Goal: Task Accomplishment & Management: Use online tool/utility

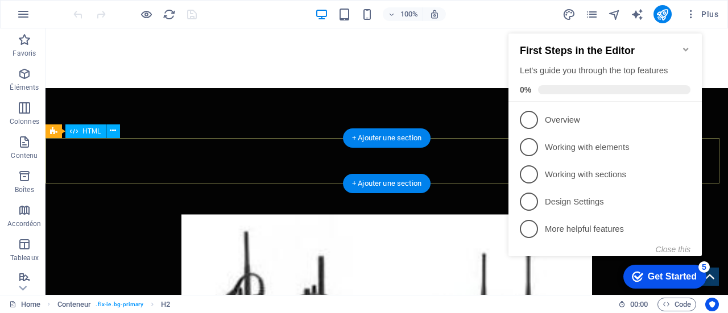
scroll to position [1593, 0]
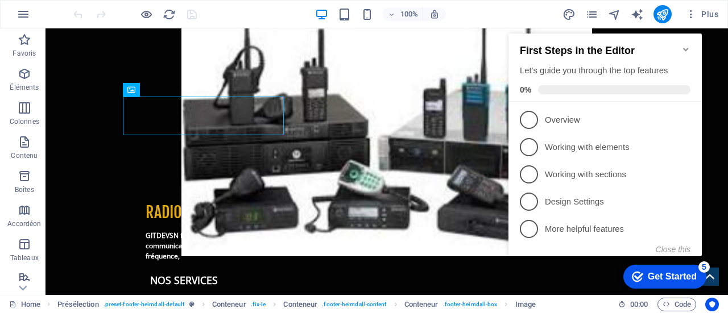
click at [684, 45] on icon "Minimize checklist" at bounding box center [685, 49] width 9 height 9
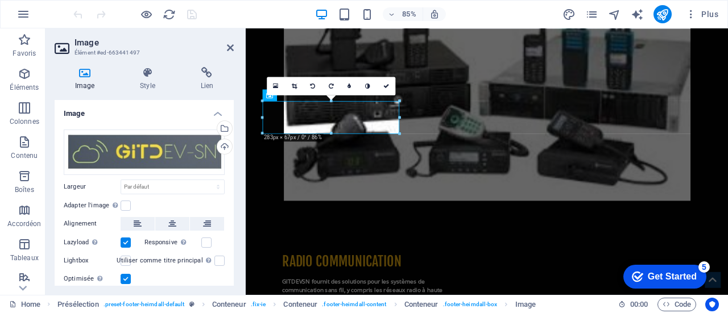
scroll to position [1606, 0]
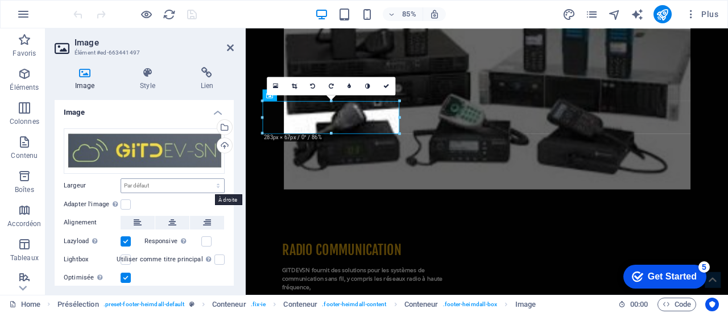
scroll to position [0, 0]
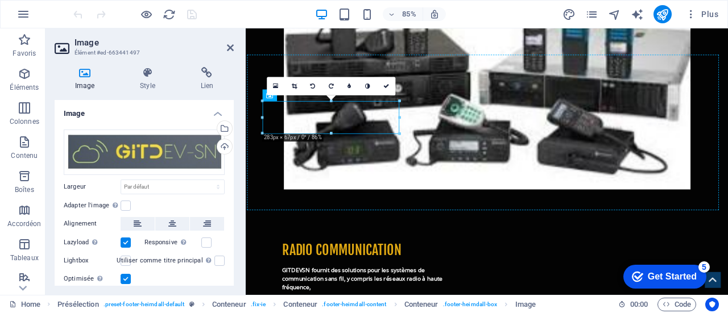
drag, startPoint x: 351, startPoint y: 128, endPoint x: 423, endPoint y: 154, distance: 76.3
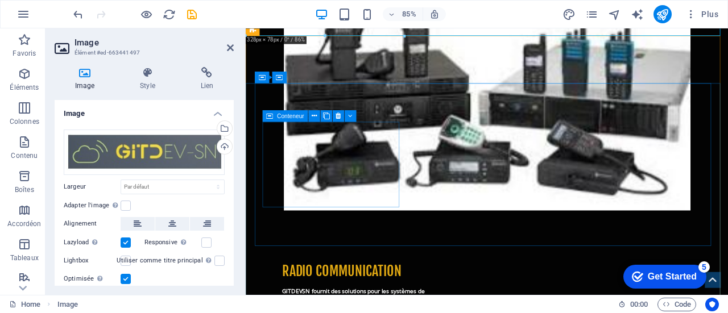
scroll to position [1569, 0]
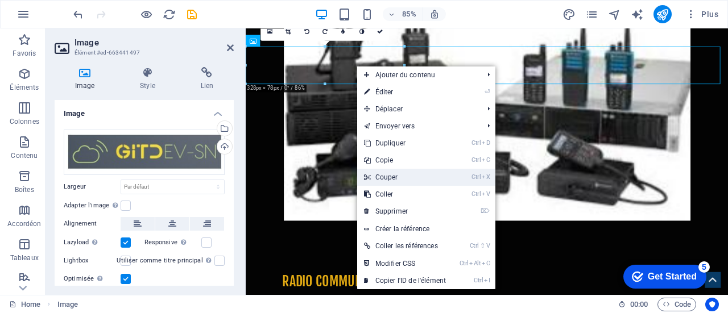
click at [409, 178] on link "Ctrl X Couper" at bounding box center [405, 177] width 96 height 17
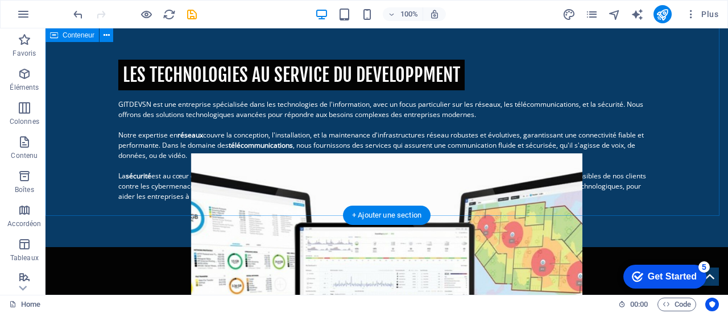
scroll to position [0, 0]
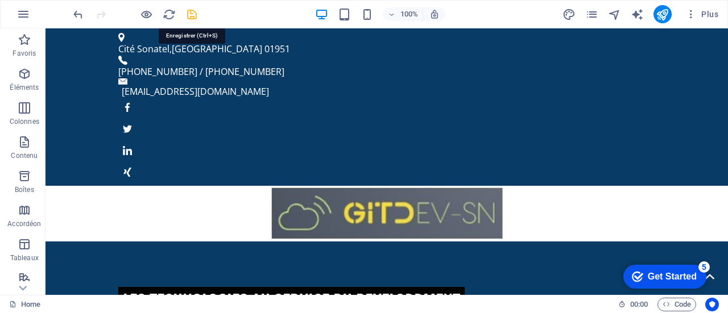
click at [191, 14] on icon "save" at bounding box center [191, 14] width 13 height 13
click at [663, 14] on icon "publish" at bounding box center [662, 14] width 13 height 13
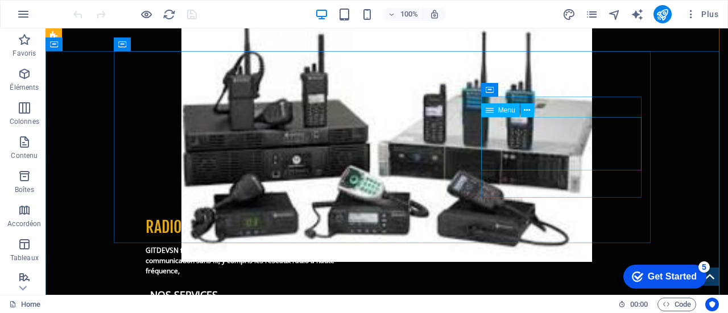
scroll to position [1593, 0]
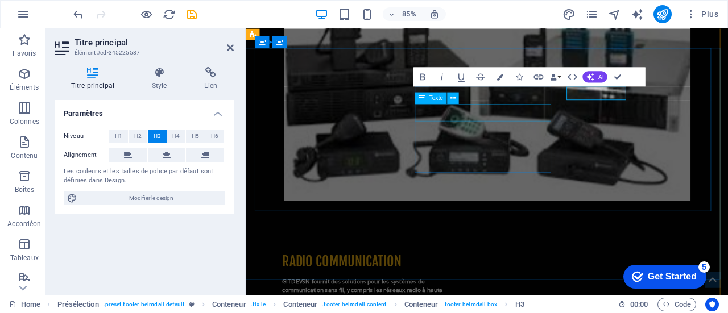
scroll to position [1623, 0]
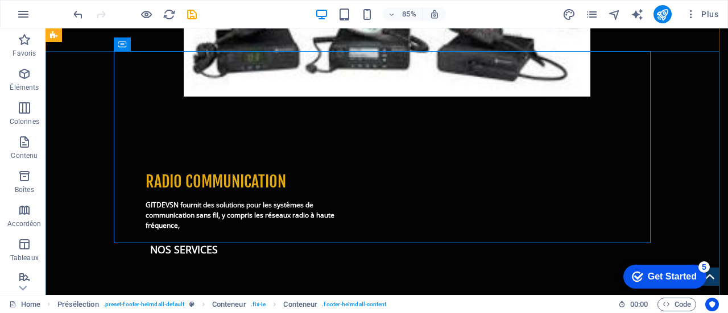
scroll to position [1593, 0]
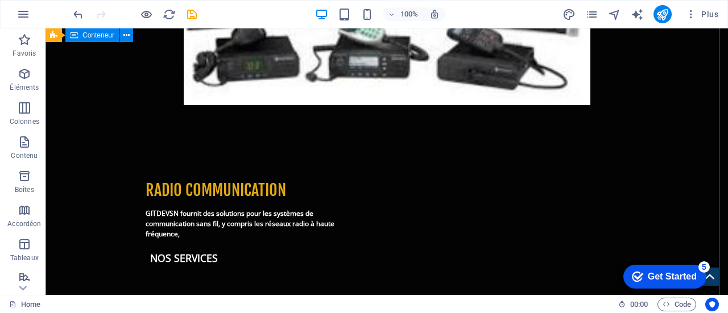
scroll to position [1602, 0]
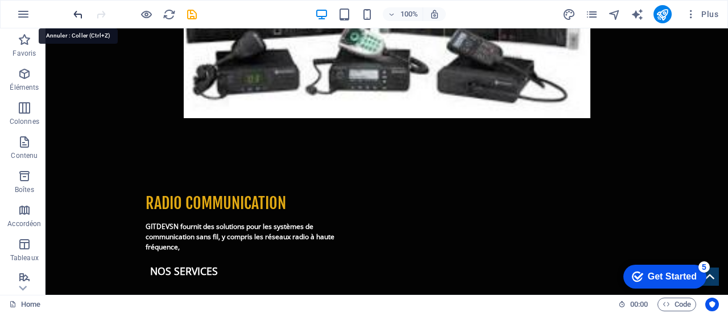
click at [80, 14] on icon "undo" at bounding box center [78, 14] width 13 height 13
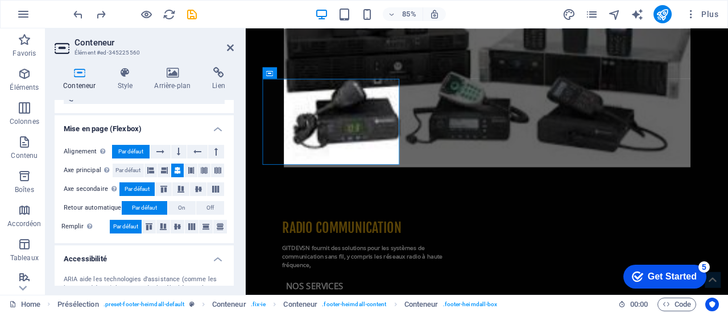
scroll to position [0, 0]
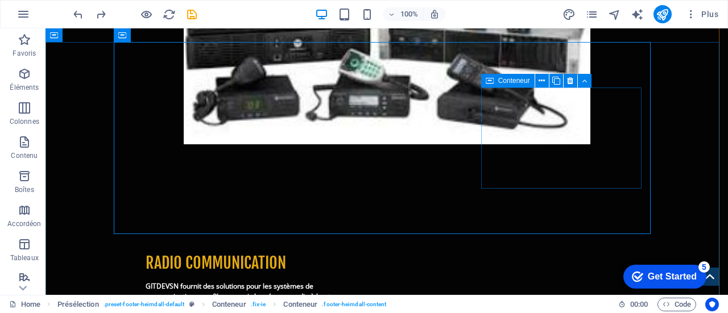
scroll to position [1602, 0]
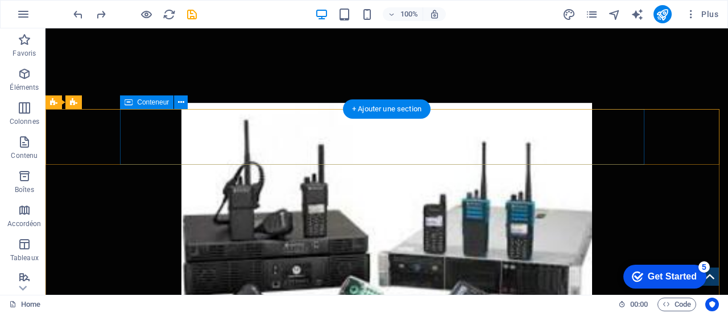
scroll to position [1593, 0]
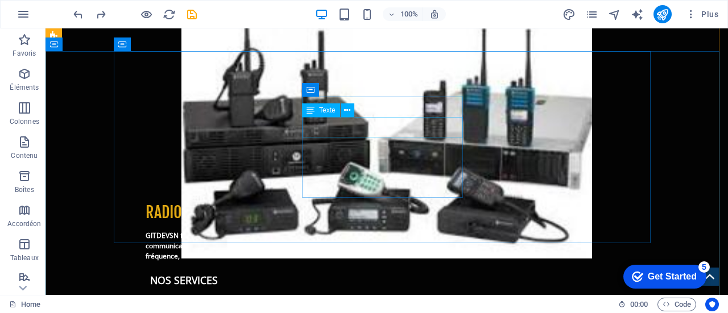
click at [330, 114] on span "Texte" at bounding box center [327, 110] width 16 height 7
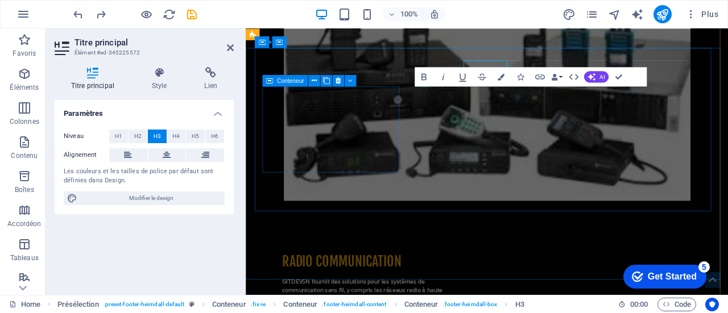
scroll to position [1623, 0]
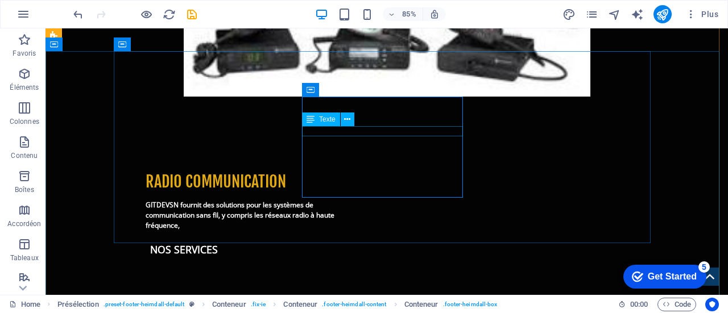
scroll to position [1593, 0]
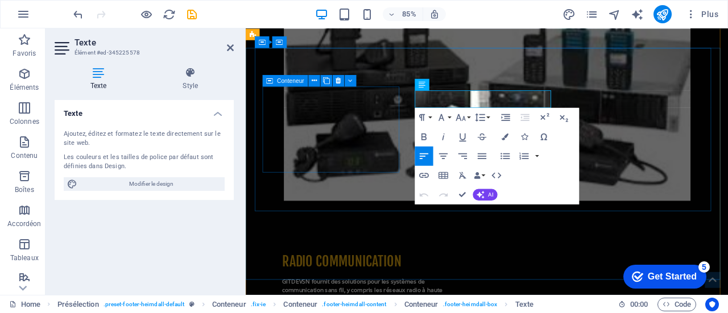
scroll to position [1623, 0]
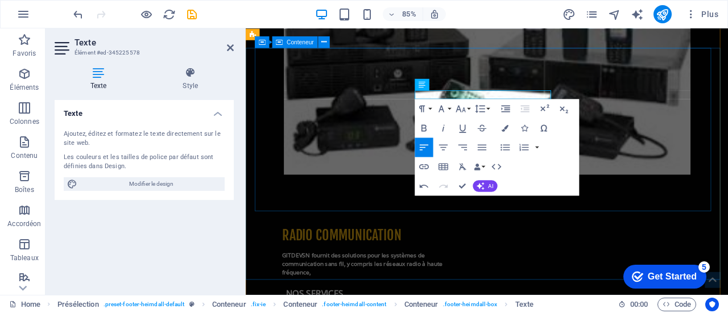
drag, startPoint x: 558, startPoint y: 81, endPoint x: 709, endPoint y: 73, distance: 151.5
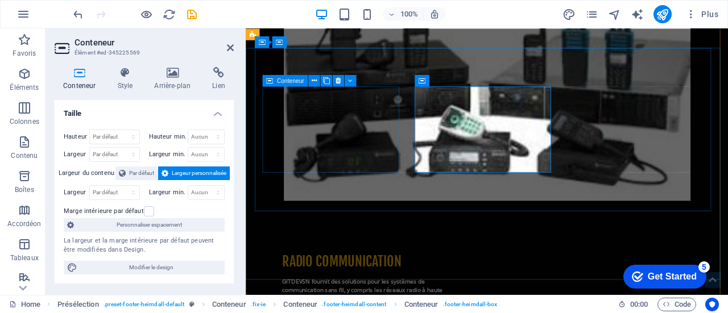
scroll to position [1623, 0]
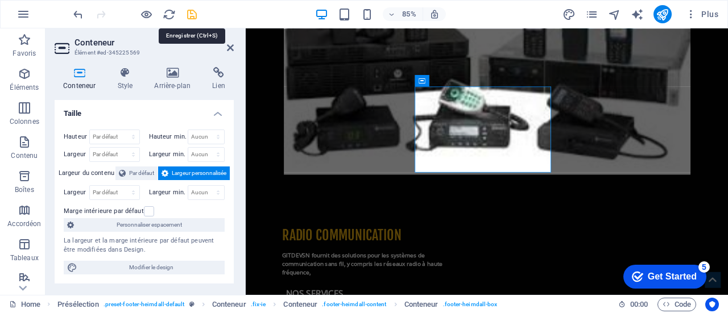
click at [192, 14] on icon "save" at bounding box center [191, 14] width 13 height 13
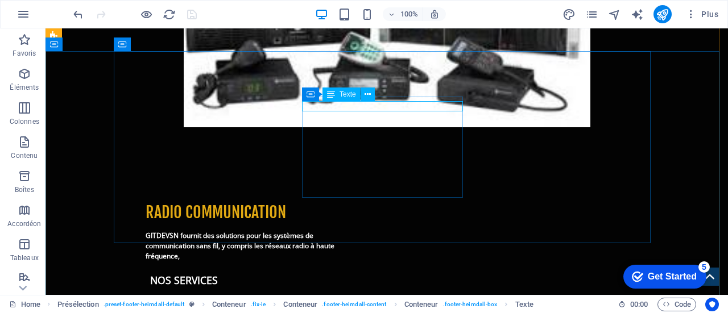
click at [340, 99] on div "Texte" at bounding box center [341, 95] width 38 height 14
click at [333, 96] on icon at bounding box center [331, 95] width 8 height 14
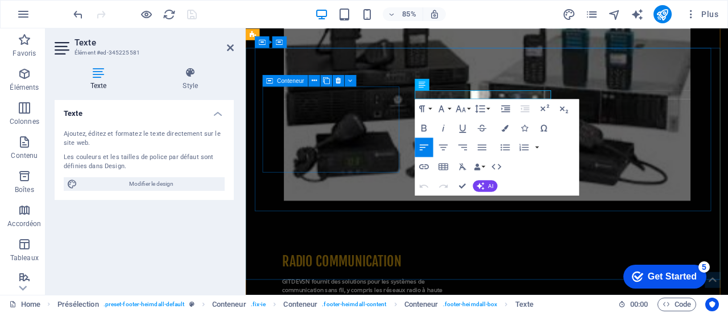
scroll to position [1623, 0]
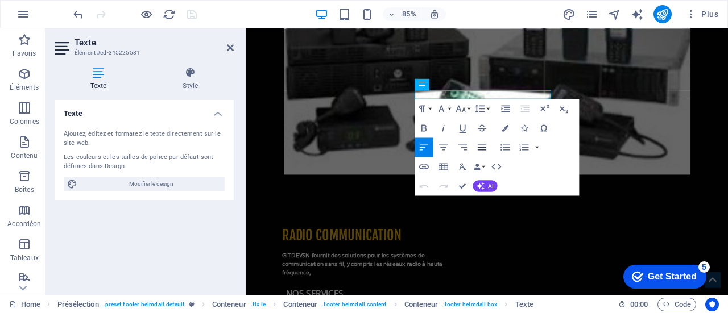
click at [487, 148] on icon "button" at bounding box center [481, 147] width 11 height 11
click at [490, 185] on span "AI" at bounding box center [490, 186] width 5 height 6
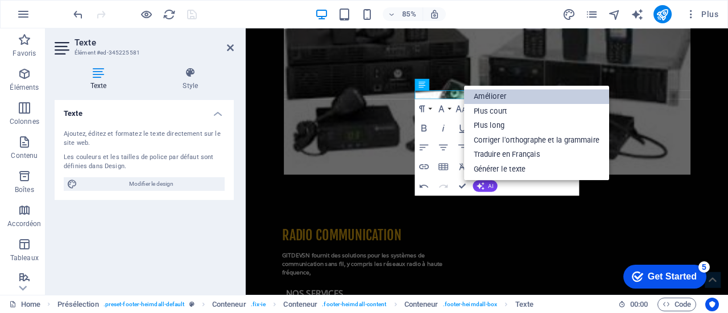
click at [495, 92] on link "Améliorer" at bounding box center [536, 96] width 145 height 15
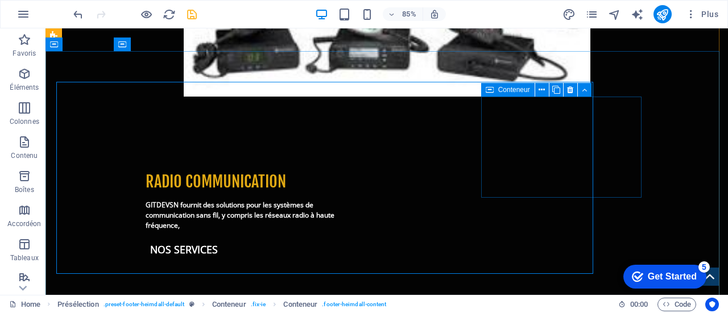
scroll to position [1593, 0]
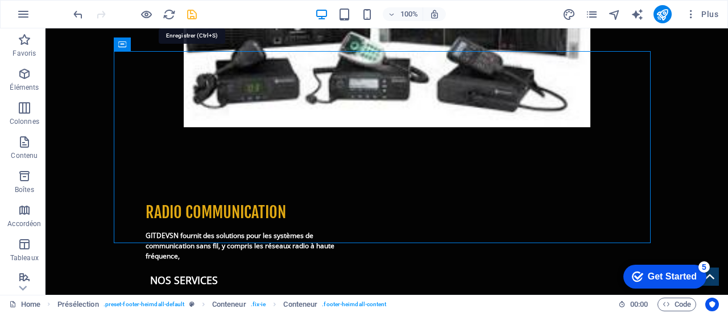
click at [188, 15] on icon "save" at bounding box center [191, 14] width 13 height 13
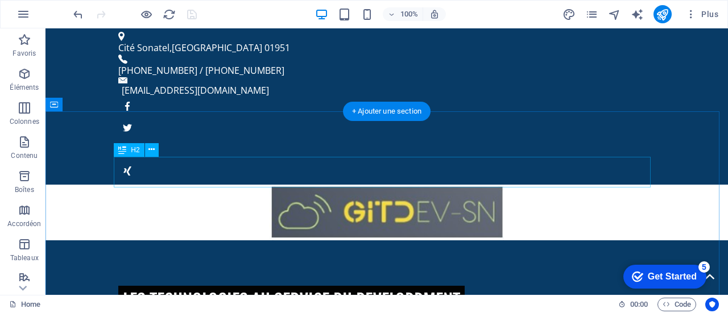
scroll to position [0, 0]
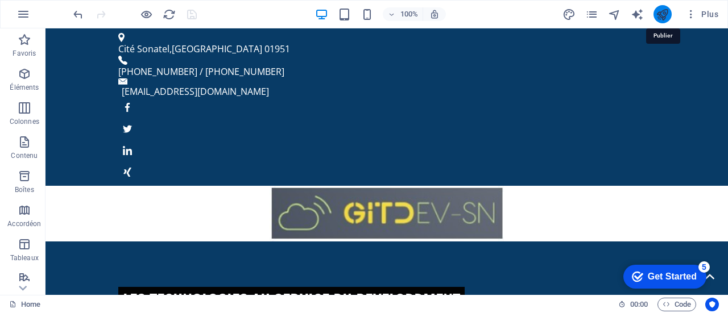
click at [662, 16] on icon "publish" at bounding box center [662, 14] width 13 height 13
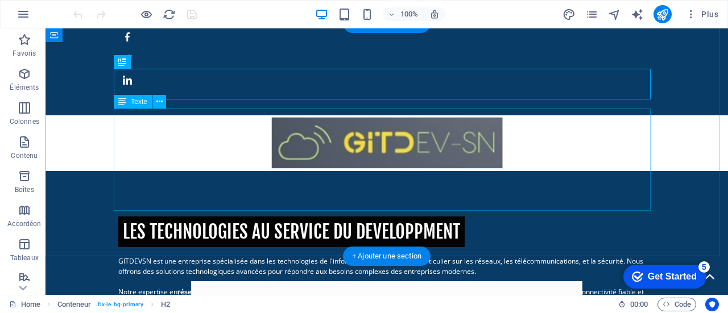
scroll to position [57, 0]
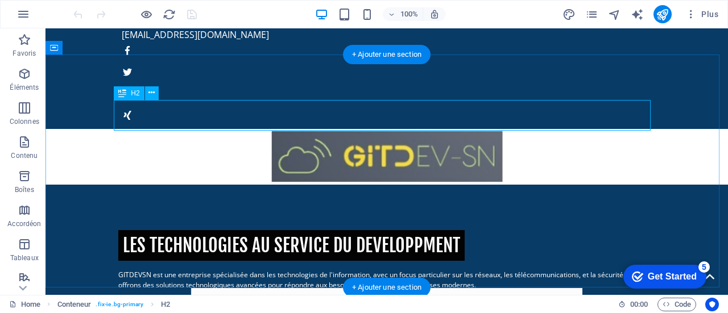
click at [312, 230] on div "les technologies au service du developpment" at bounding box center [386, 245] width 537 height 31
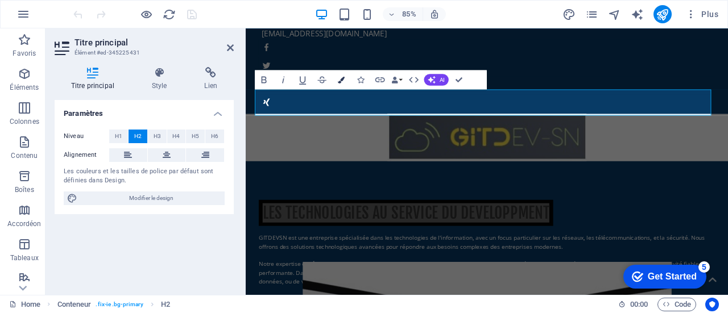
click at [341, 80] on icon "button" at bounding box center [341, 79] width 7 height 7
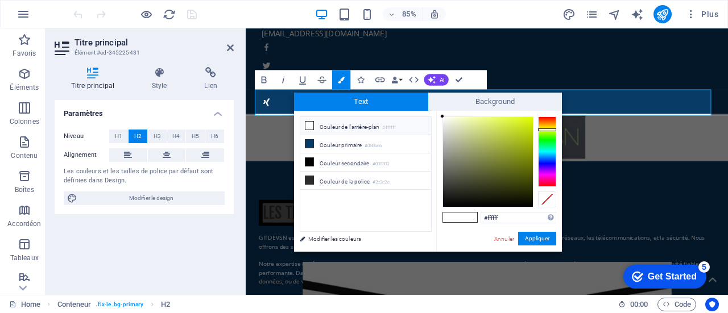
click at [549, 130] on div at bounding box center [547, 152] width 18 height 71
click at [541, 237] on button "Appliquer" at bounding box center [537, 239] width 38 height 14
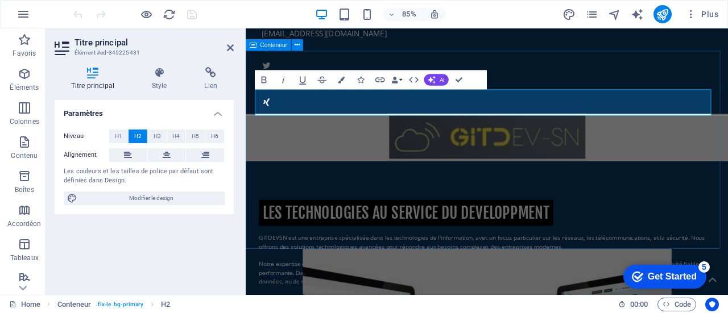
click at [583, 185] on div "les technologies au service du developpment GITDEVSN est une entreprise spécial…" at bounding box center [530, 301] width 568 height 233
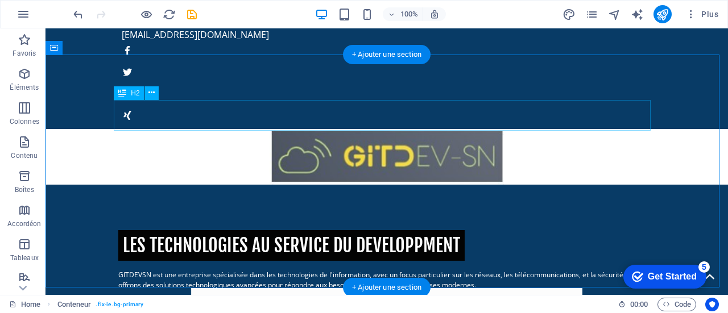
click at [288, 230] on div "les technologies au service du developpment" at bounding box center [386, 245] width 537 height 31
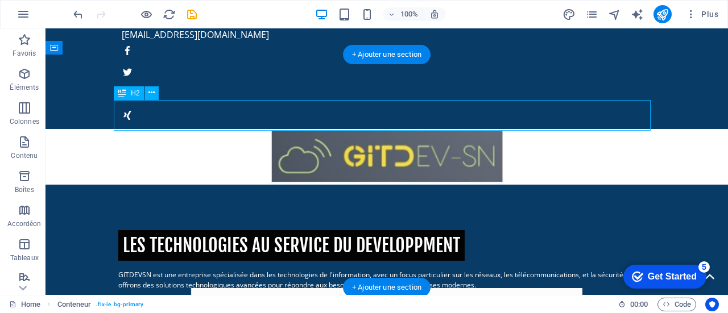
click at [288, 230] on div "les technologies au service du developpment" at bounding box center [386, 245] width 537 height 31
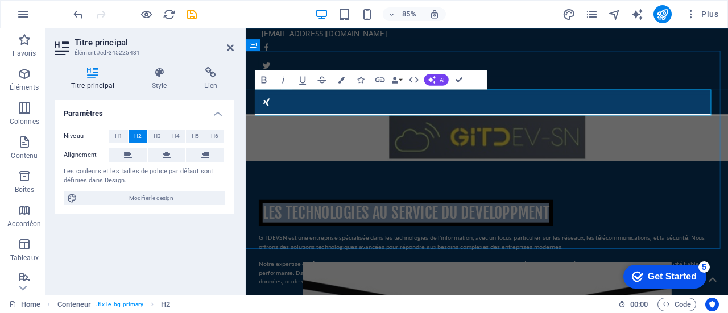
drag, startPoint x: 262, startPoint y: 113, endPoint x: 599, endPoint y: 116, distance: 337.3
click at [599, 230] on div "les technologies au service du developpment" at bounding box center [529, 245] width 537 height 31
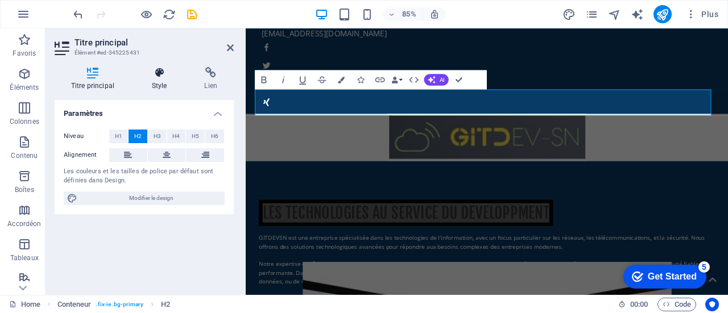
click at [160, 82] on h4 "Style" at bounding box center [161, 79] width 53 height 24
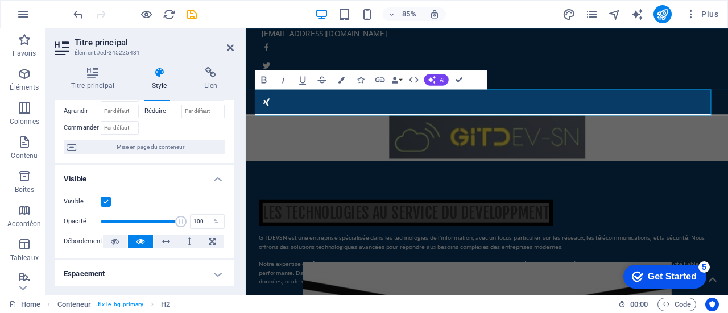
scroll to position [0, 0]
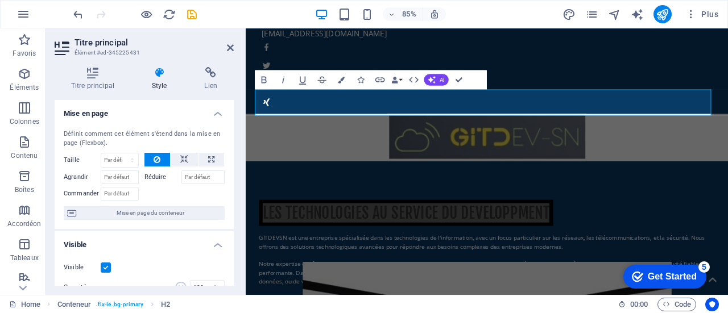
click at [167, 76] on icon at bounding box center [159, 72] width 48 height 11
click at [94, 82] on h4 "Titre principal" at bounding box center [95, 79] width 81 height 24
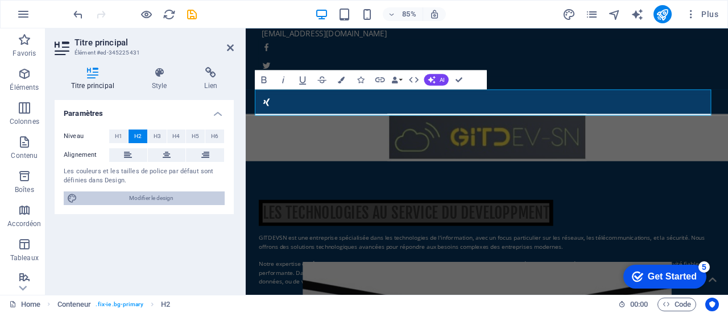
click at [175, 200] on span "Modifier le design" at bounding box center [151, 199] width 140 height 14
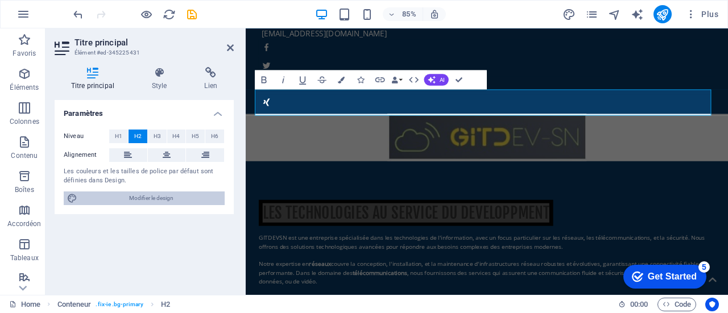
select select "px"
select select "400"
select select "px"
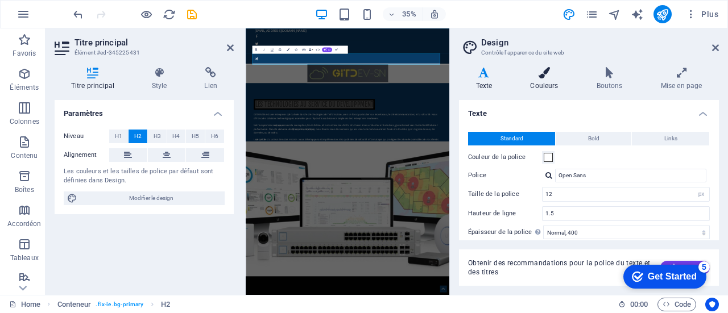
click at [538, 86] on h4 "Couleurs" at bounding box center [547, 79] width 66 height 24
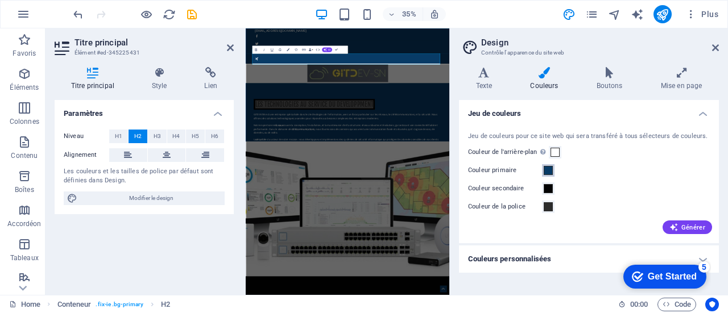
click at [547, 175] on span at bounding box center [548, 170] width 9 height 9
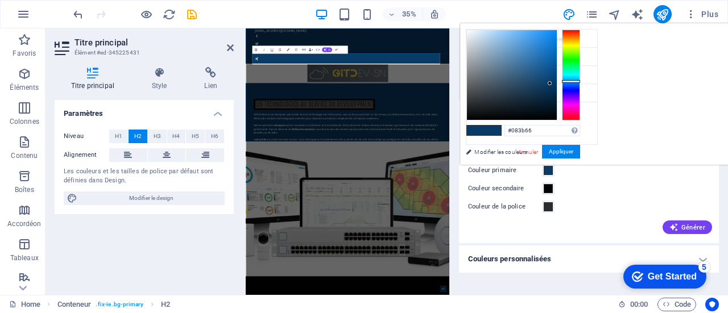
type input "#666508"
click at [580, 44] on div at bounding box center [571, 75] width 18 height 91
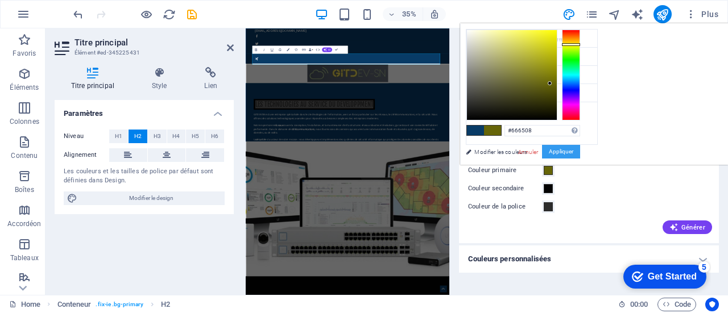
click at [580, 147] on button "Appliquer" at bounding box center [561, 152] width 38 height 14
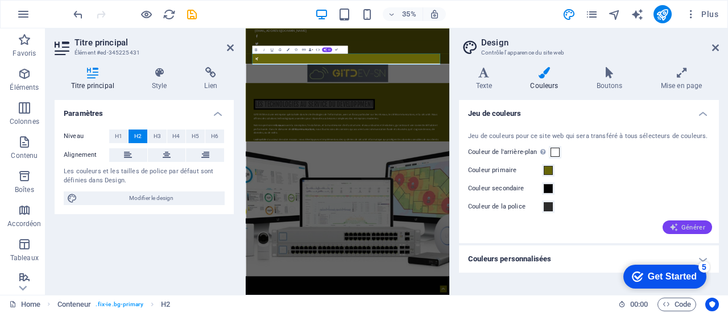
click at [678, 223] on icon "button" at bounding box center [673, 227] width 9 height 9
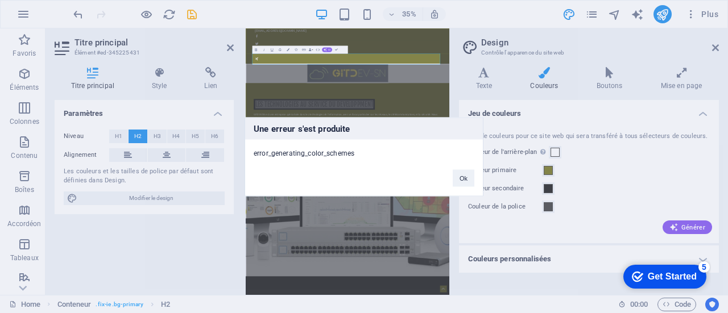
click at [717, 48] on div "Une erreur s'est produite error_generating_color_schemes Ok" at bounding box center [364, 156] width 728 height 313
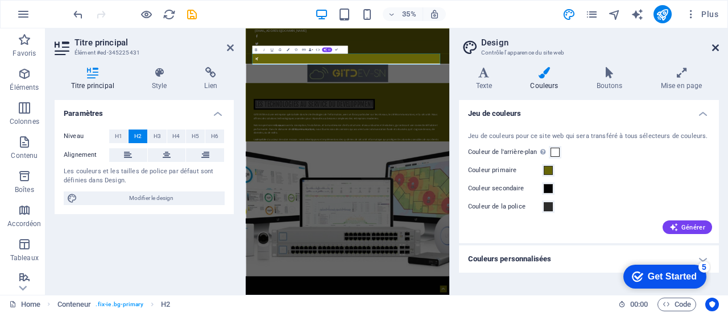
click at [717, 48] on icon at bounding box center [715, 47] width 7 height 9
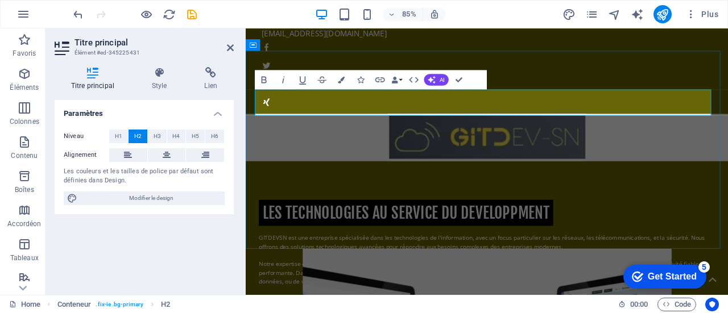
click at [630, 230] on div "les technologies au service du developpment" at bounding box center [529, 245] width 537 height 31
click at [631, 230] on div "les technologies au service du developpment" at bounding box center [529, 245] width 537 height 31
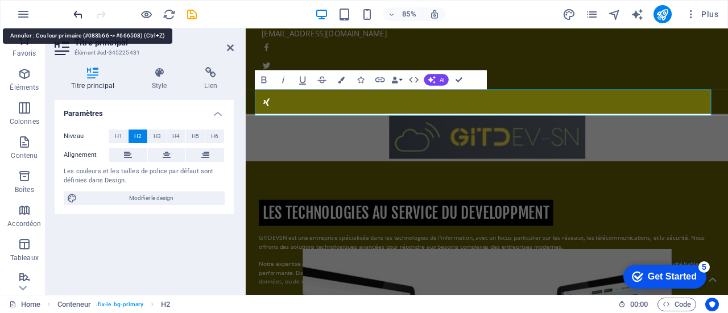
click at [77, 16] on icon "undo" at bounding box center [78, 14] width 13 height 13
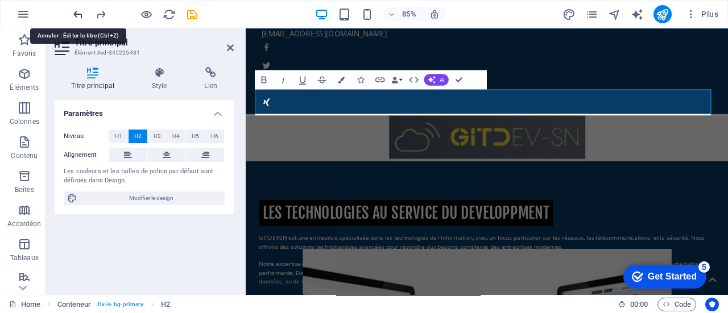
click at [77, 16] on icon "undo" at bounding box center [78, 14] width 13 height 13
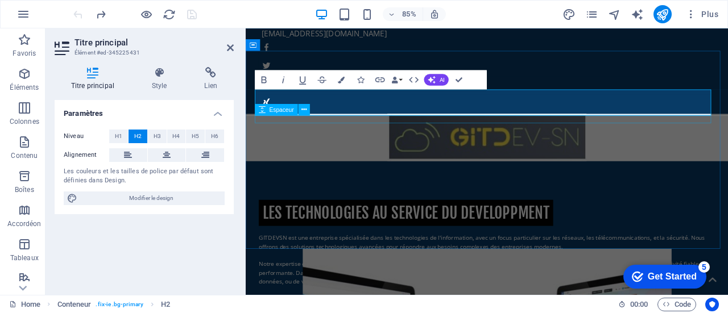
click at [713, 230] on div "les technologies au service du developpment" at bounding box center [529, 245] width 537 height 31
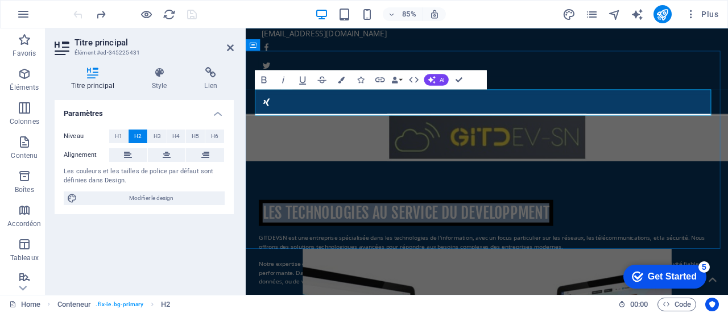
drag, startPoint x: 595, startPoint y: 115, endPoint x: 262, endPoint y: 115, distance: 333.3
click at [262, 230] on h2 "les technologies au service du developpment" at bounding box center [434, 245] width 346 height 31
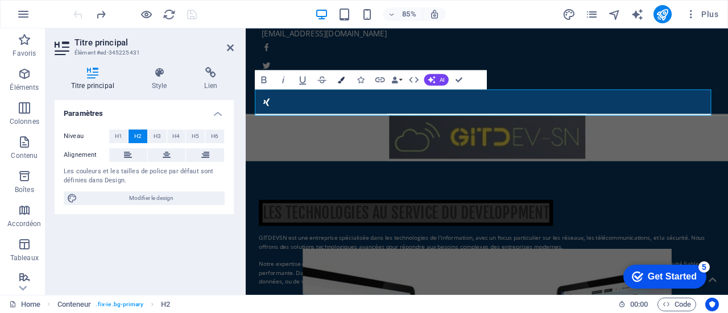
click at [338, 79] on icon "button" at bounding box center [341, 79] width 7 height 7
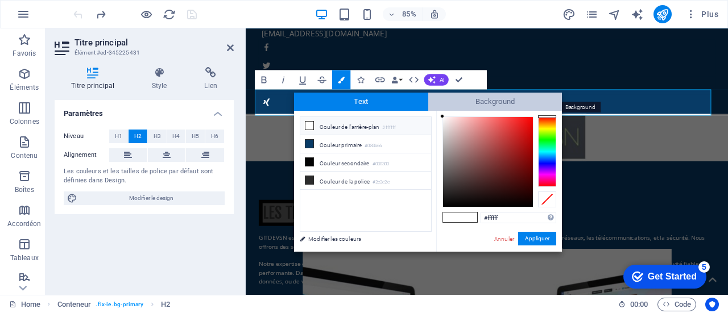
click at [496, 104] on span "Background" at bounding box center [495, 102] width 134 height 18
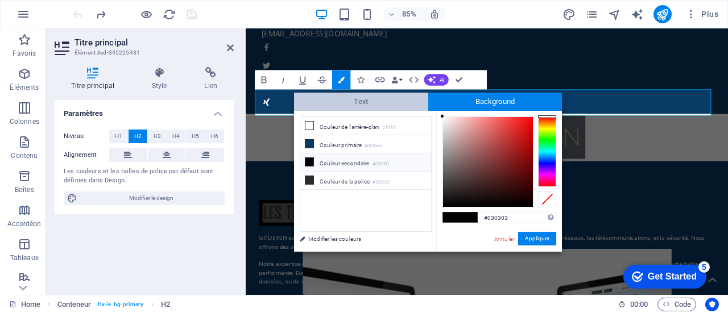
click at [358, 98] on span "Text" at bounding box center [361, 102] width 134 height 18
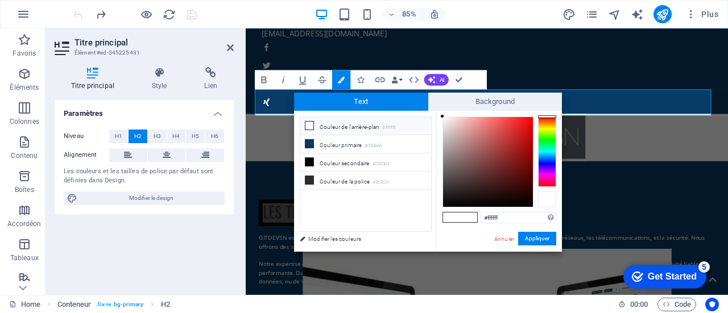
click at [545, 203] on div at bounding box center [547, 200] width 18 height 16
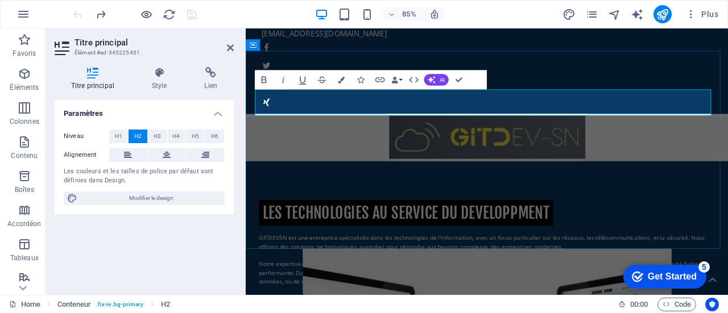
click at [591, 230] on h2 "les technologies au service du developpment" at bounding box center [434, 245] width 346 height 31
click at [593, 230] on h2 "les technologies au service du developpment" at bounding box center [434, 245] width 346 height 31
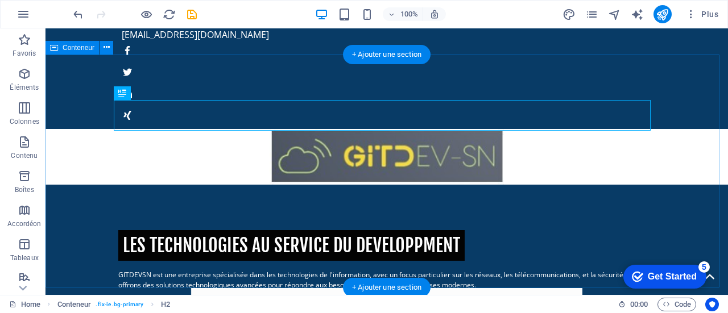
click at [513, 185] on div "les technologies au service du developpment GITDEVSN est une entreprise spécial…" at bounding box center [387, 301] width 683 height 233
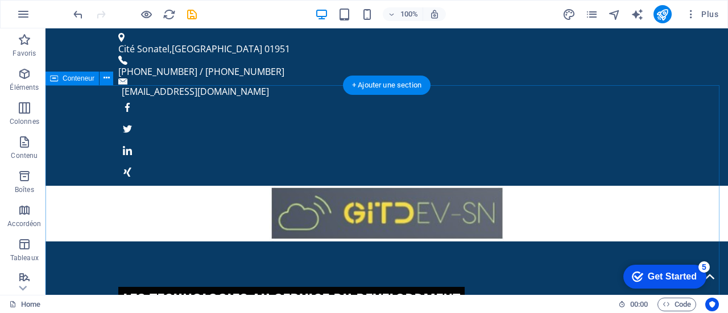
scroll to position [114, 0]
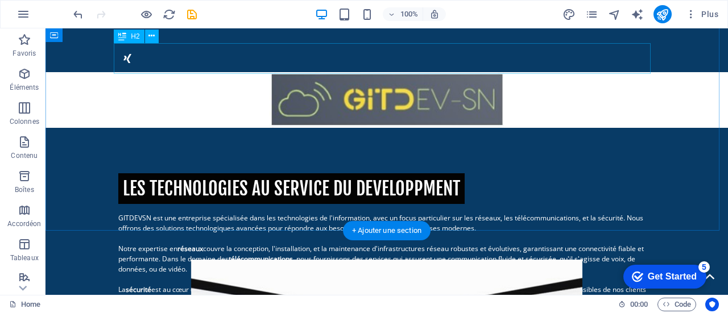
click at [353, 173] on div "les technologies au service du developpment" at bounding box center [386, 188] width 537 height 31
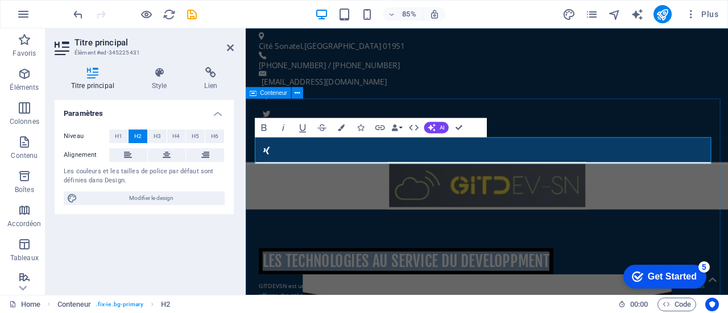
scroll to position [0, 0]
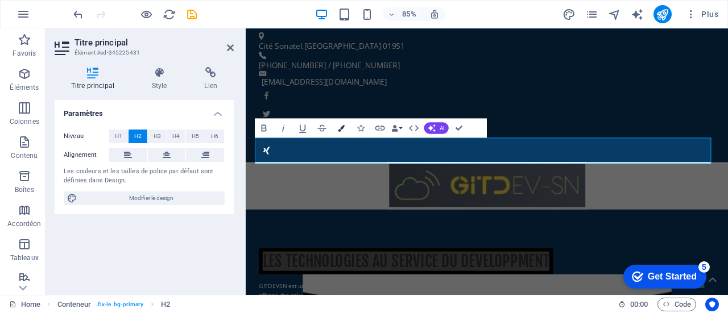
click at [344, 127] on icon "button" at bounding box center [341, 128] width 7 height 7
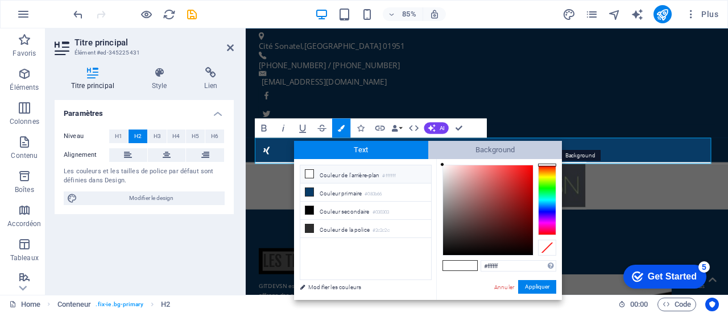
click at [477, 148] on span "Background" at bounding box center [495, 150] width 134 height 18
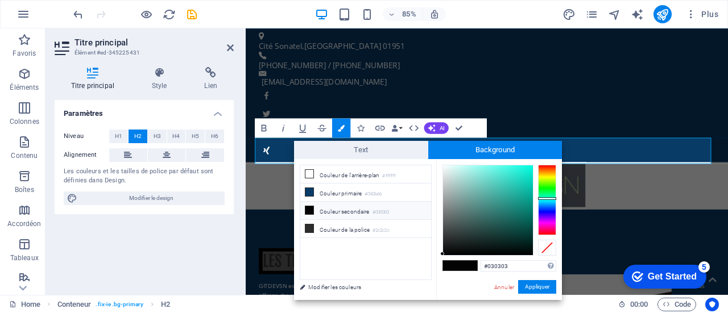
click at [546, 198] on div at bounding box center [547, 200] width 18 height 71
click at [549, 201] on div at bounding box center [547, 200] width 18 height 71
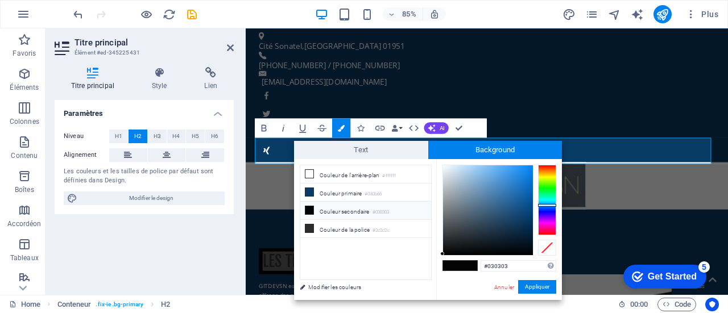
click at [549, 205] on div at bounding box center [547, 200] width 18 height 71
click at [539, 281] on button "Appliquer" at bounding box center [537, 287] width 38 height 14
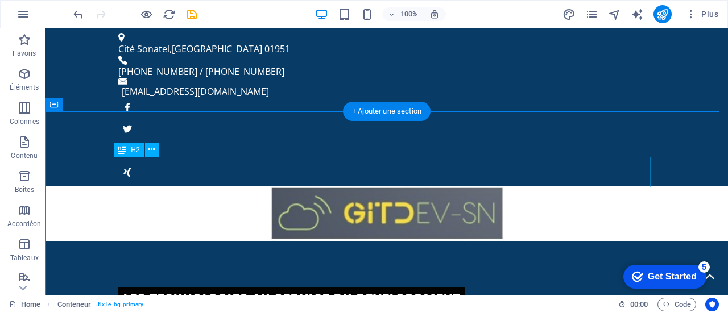
click at [549, 287] on div "les technologies au service du developpment" at bounding box center [386, 302] width 537 height 31
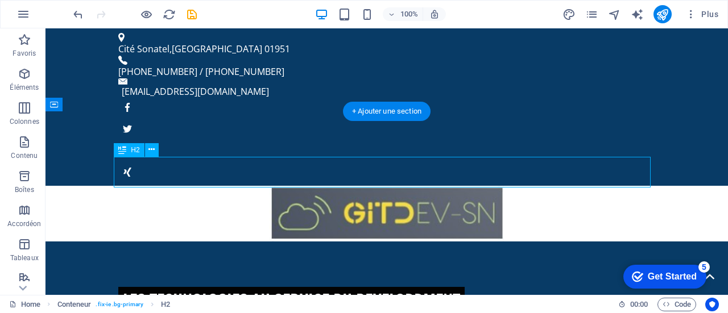
click at [355, 287] on div "les technologies au service du developpment" at bounding box center [386, 302] width 537 height 31
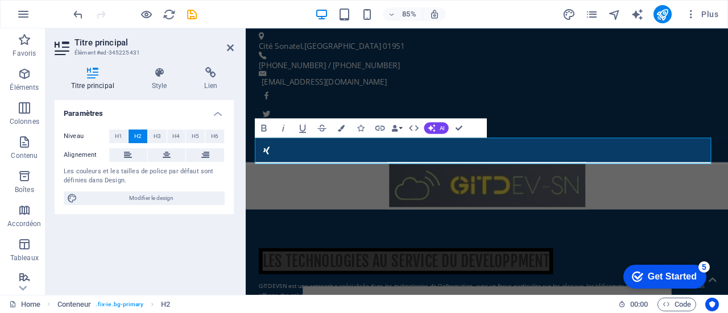
click at [216, 114] on h4 "Paramètres" at bounding box center [144, 110] width 179 height 20
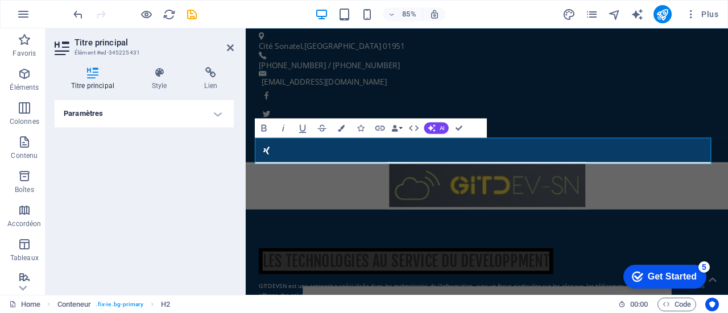
click at [216, 114] on h4 "Paramètres" at bounding box center [144, 113] width 179 height 27
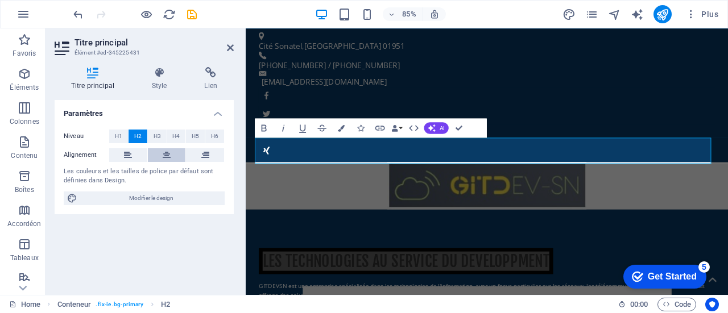
click at [167, 159] on icon at bounding box center [167, 155] width 8 height 14
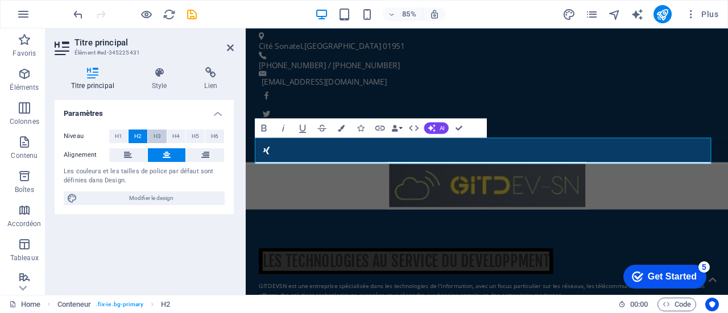
click at [157, 134] on span "H3" at bounding box center [157, 137] width 7 height 14
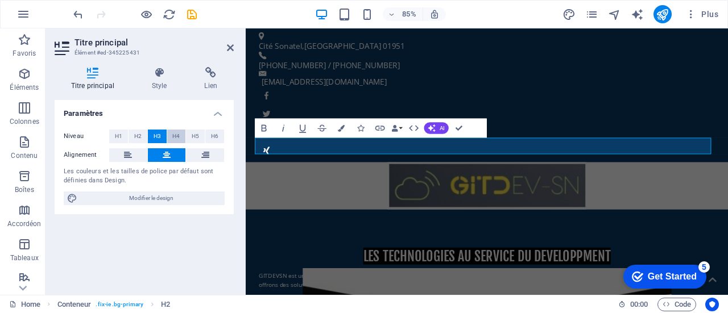
click at [175, 135] on span "H4" at bounding box center [175, 137] width 7 height 14
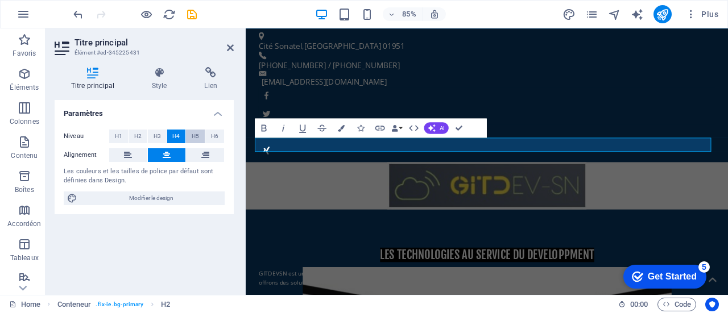
click at [189, 134] on button "H5" at bounding box center [195, 137] width 19 height 14
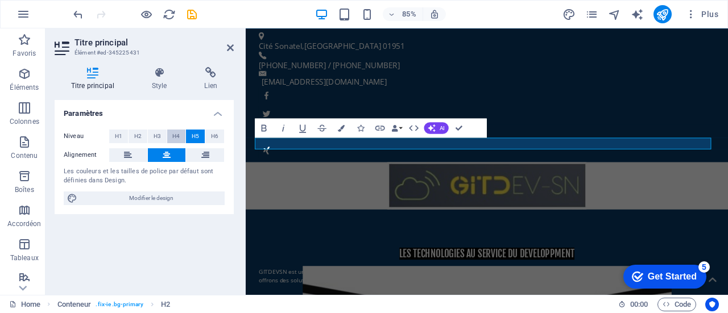
click at [179, 135] on span "H4" at bounding box center [175, 137] width 7 height 14
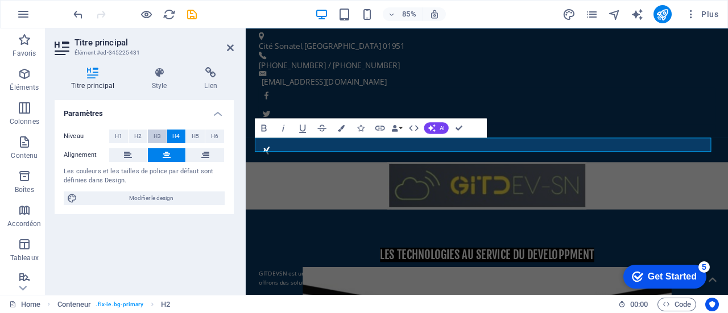
click at [162, 135] on button "H3" at bounding box center [157, 137] width 19 height 14
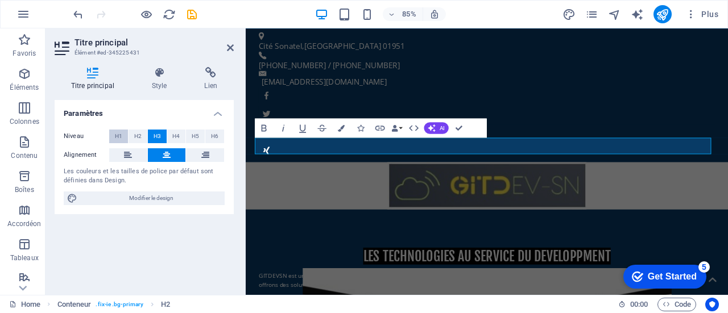
click at [116, 134] on span "H1" at bounding box center [118, 137] width 7 height 14
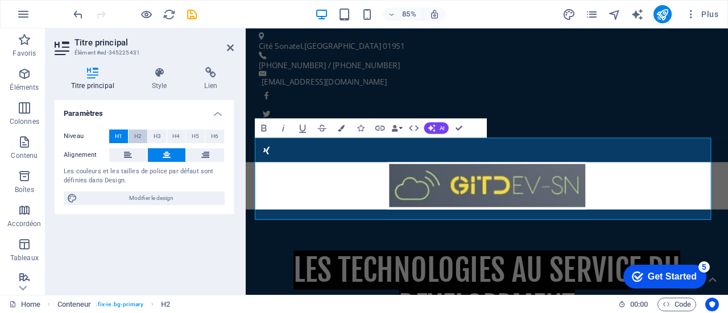
click at [135, 134] on span "H2" at bounding box center [137, 137] width 7 height 14
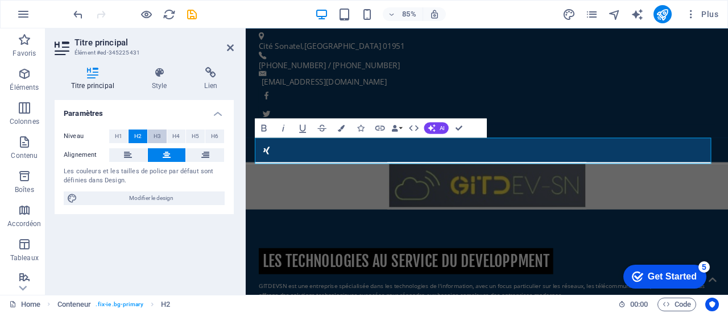
click at [152, 134] on button "H3" at bounding box center [157, 137] width 19 height 14
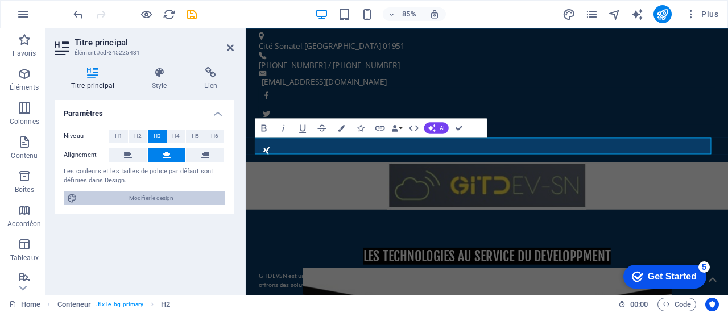
click at [164, 198] on span "Modifier le design" at bounding box center [151, 199] width 140 height 14
select select "px"
select select "400"
select select "px"
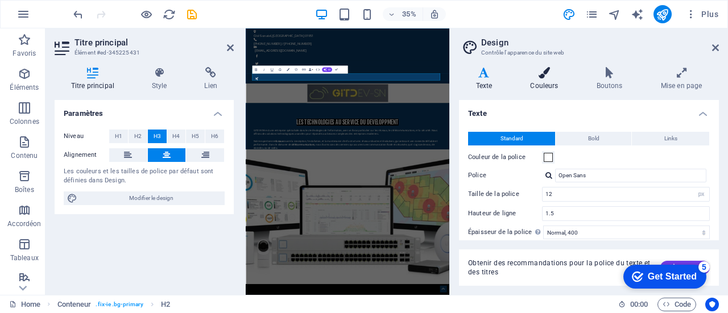
click at [546, 77] on icon at bounding box center [544, 72] width 61 height 11
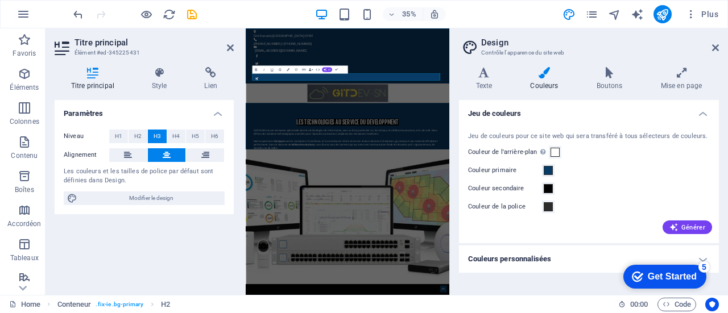
click at [529, 257] on h4 "Couleurs personnalisées" at bounding box center [589, 259] width 260 height 27
click at [546, 169] on span at bounding box center [548, 170] width 9 height 9
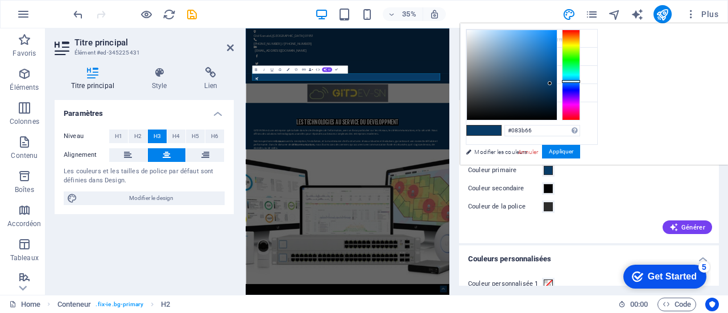
type input "#085166"
click at [580, 77] on div at bounding box center [571, 75] width 18 height 91
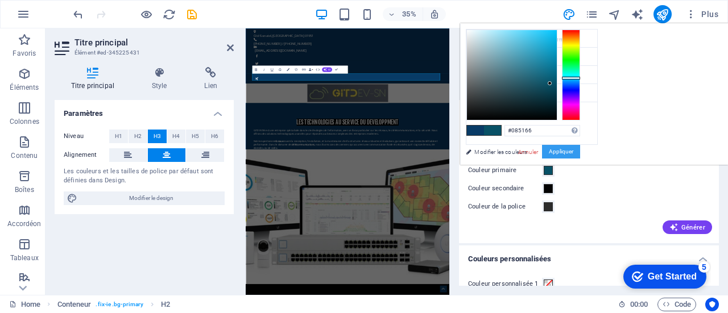
click at [580, 146] on button "Appliquer" at bounding box center [561, 152] width 38 height 14
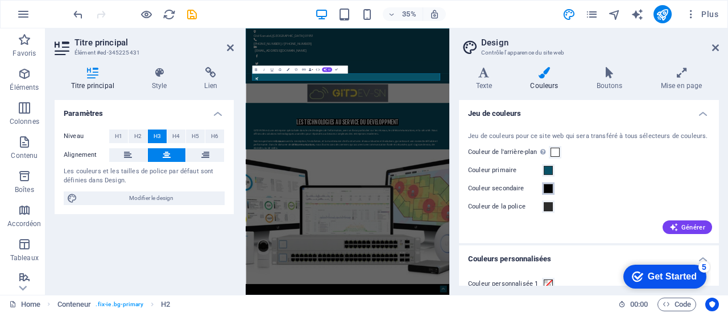
click at [552, 187] on span at bounding box center [548, 188] width 9 height 9
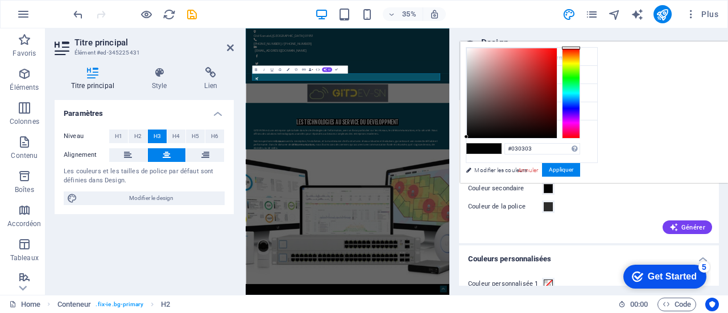
click at [580, 92] on div at bounding box center [571, 93] width 18 height 91
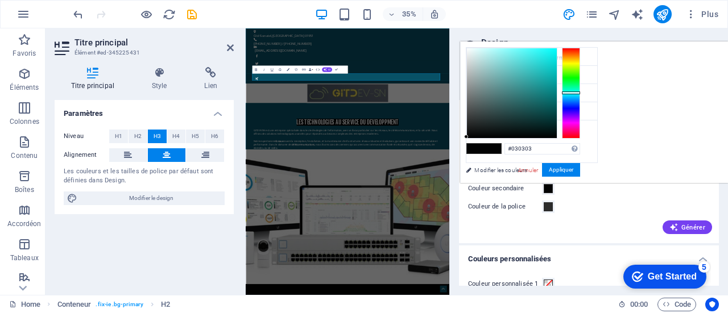
click at [580, 93] on div at bounding box center [571, 93] width 18 height 3
click at [580, 96] on div at bounding box center [571, 93] width 18 height 91
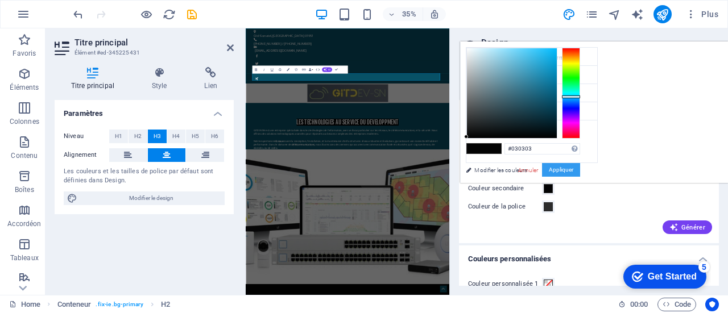
click at [580, 167] on button "Appliquer" at bounding box center [561, 170] width 38 height 14
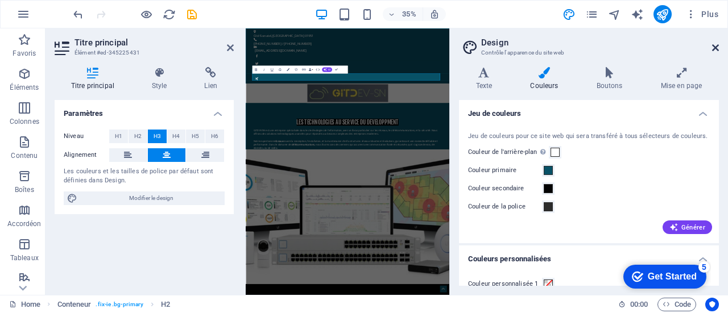
click at [713, 46] on icon at bounding box center [715, 47] width 7 height 9
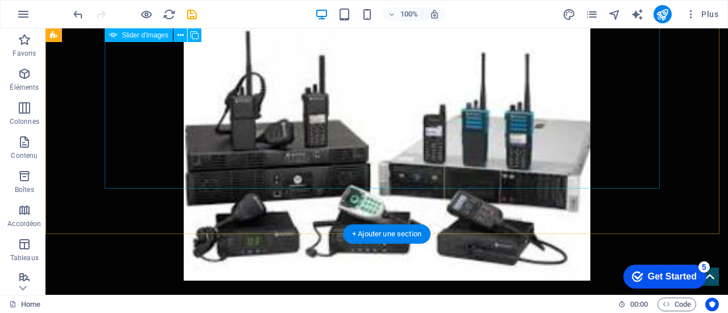
scroll to position [1425, 0]
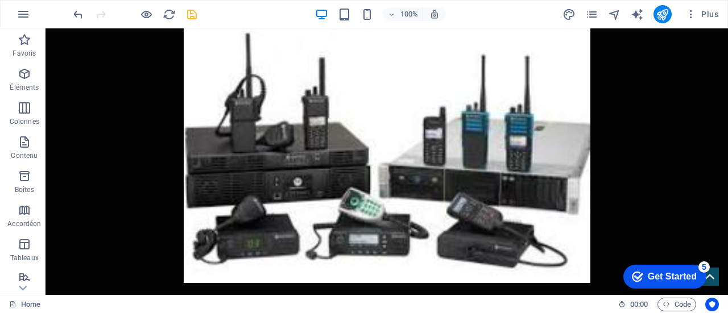
click at [196, 15] on icon "save" at bounding box center [191, 14] width 13 height 13
click at [661, 15] on icon "publish" at bounding box center [662, 14] width 13 height 13
